Goal: Find specific page/section: Find specific page/section

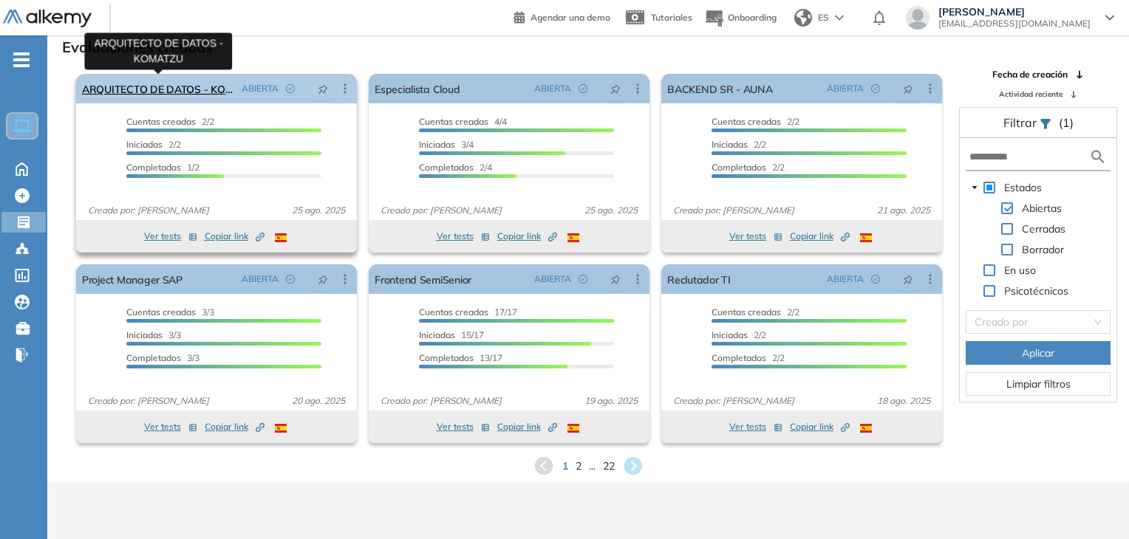
scroll to position [35, 0]
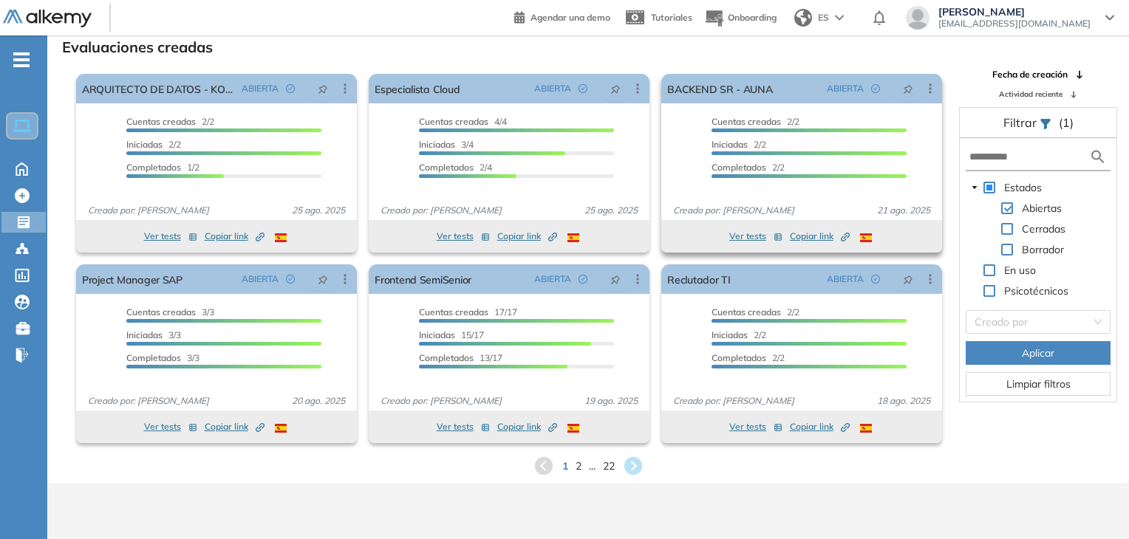
click at [813, 234] on span "Copiar link Created by potrace 1.16, written by [PERSON_NAME] [DATE]-[DATE]" at bounding box center [820, 236] width 60 height 13
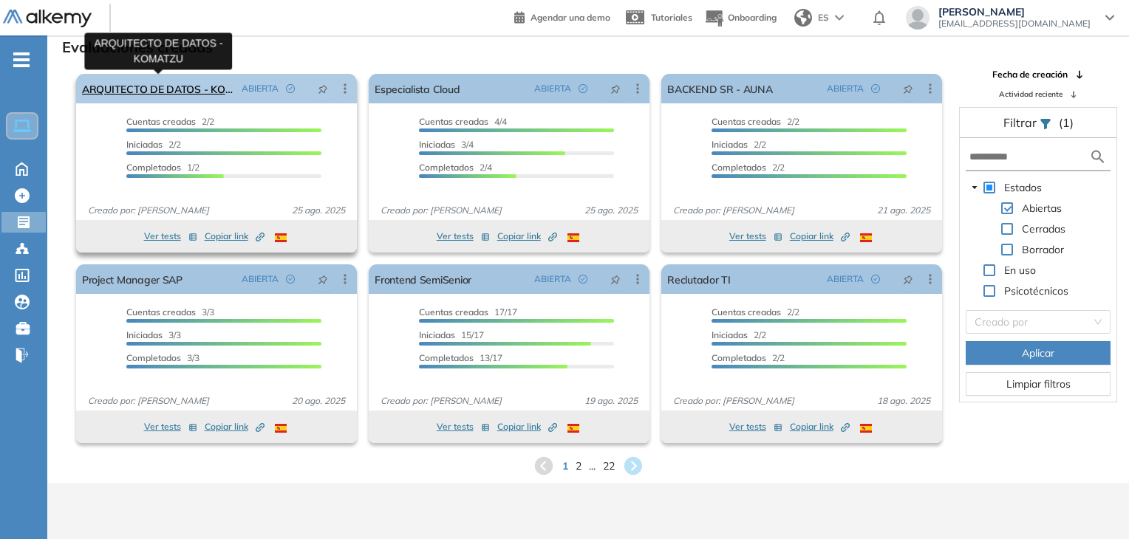
click at [112, 98] on link "ARQUITECTO DE DATOS - KOMATZU" at bounding box center [159, 89] width 154 height 30
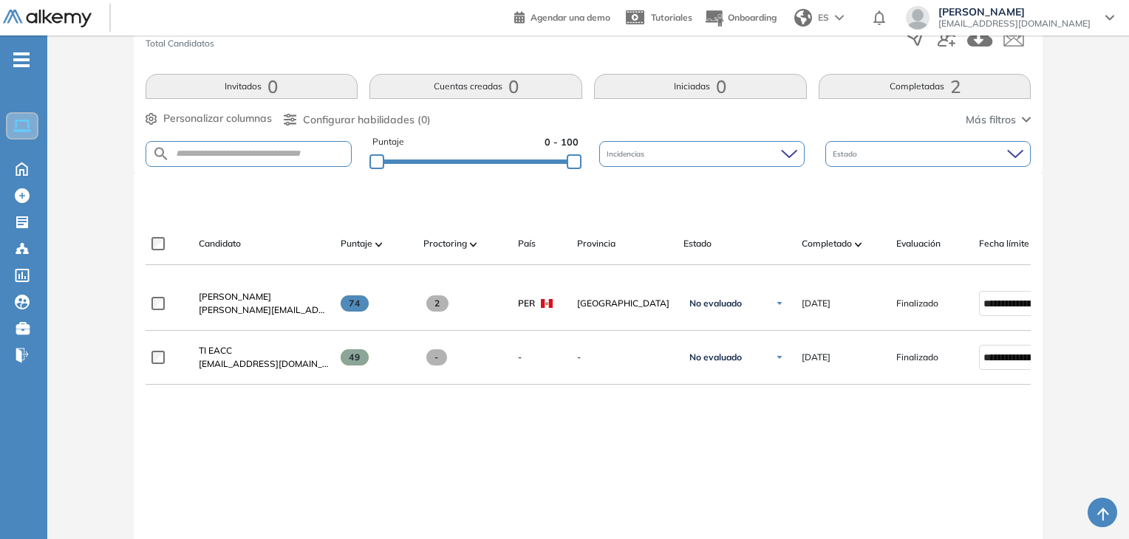
scroll to position [296, 0]
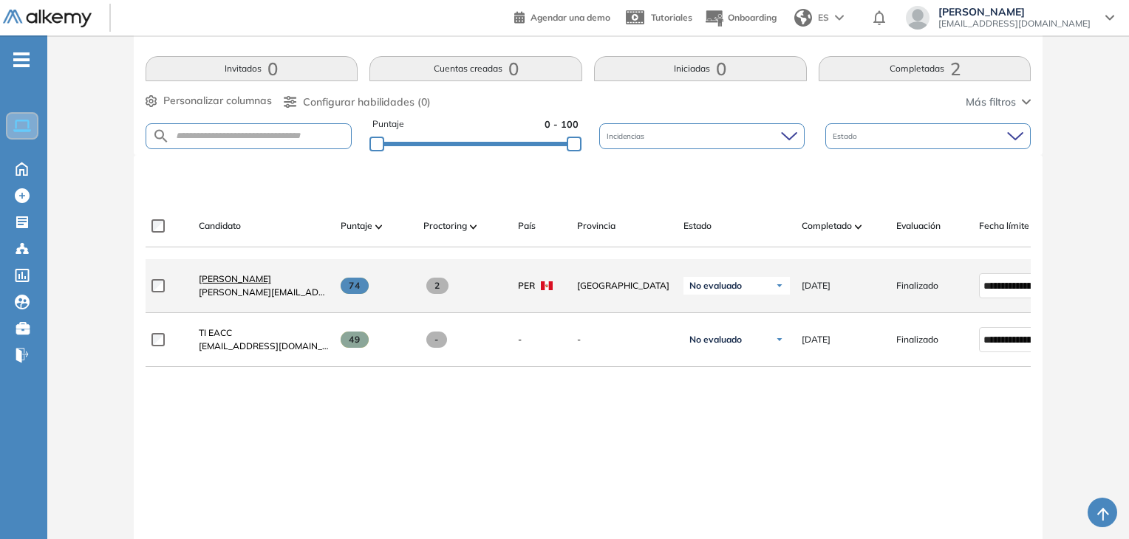
click at [231, 283] on span "[PERSON_NAME]" at bounding box center [235, 278] width 72 height 11
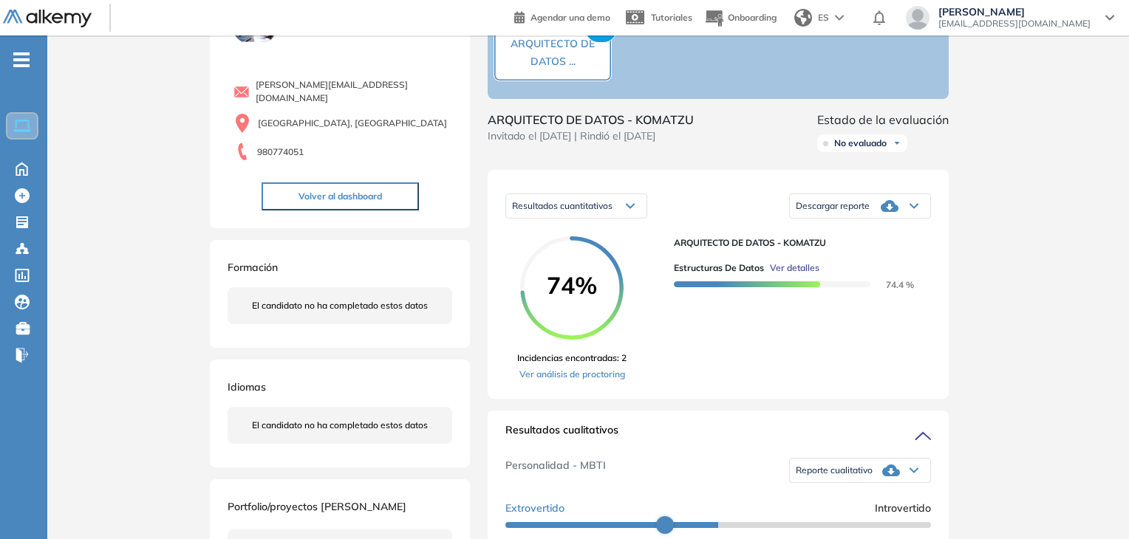
scroll to position [222, 0]
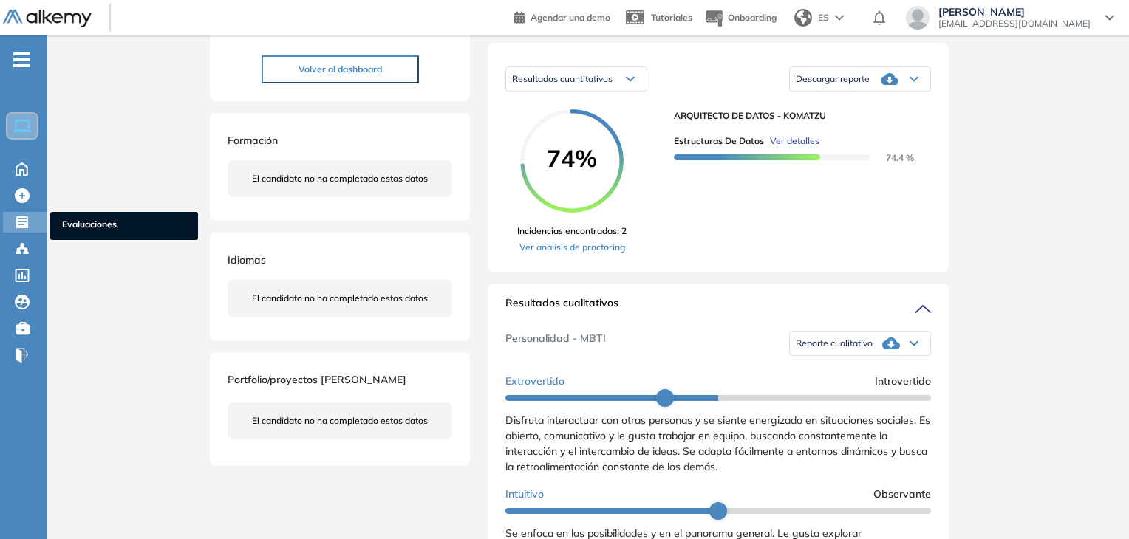
click at [21, 222] on icon at bounding box center [22, 223] width 12 height 12
